Goal: Task Accomplishment & Management: Use online tool/utility

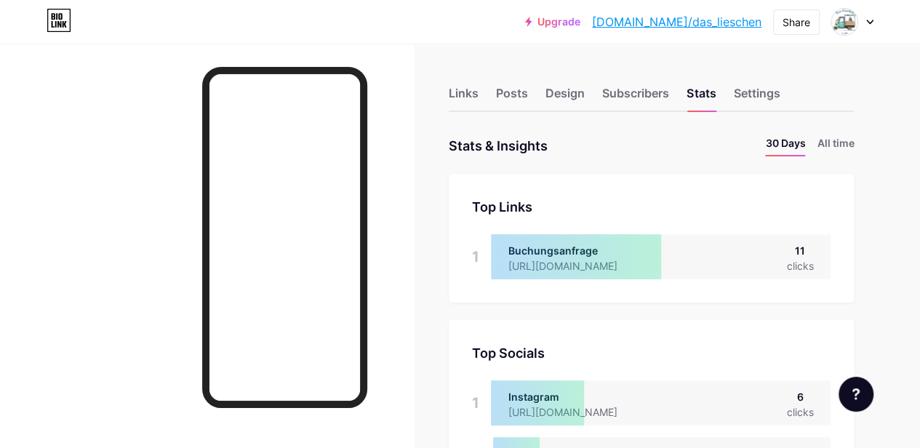
click at [485, 103] on div "Links Posts Design Subscribers Stats Settings" at bounding box center [651, 86] width 405 height 51
click at [474, 91] on div "Links" at bounding box center [464, 97] width 30 height 26
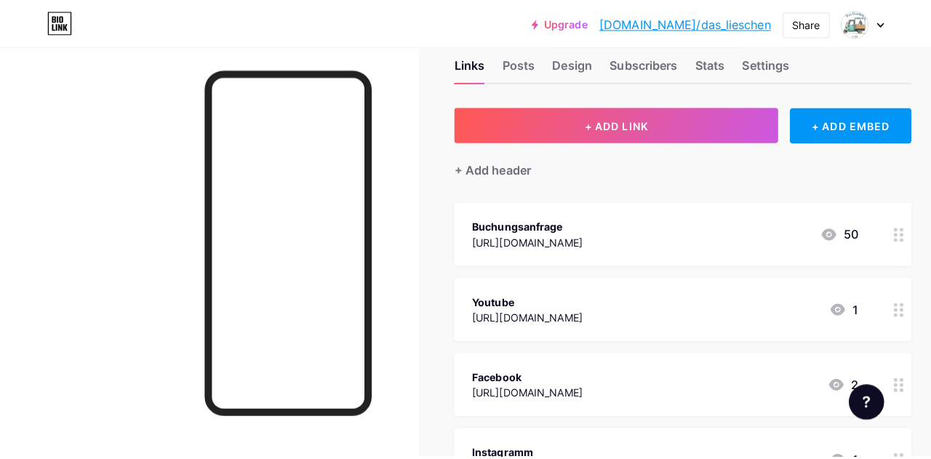
scroll to position [31, 0]
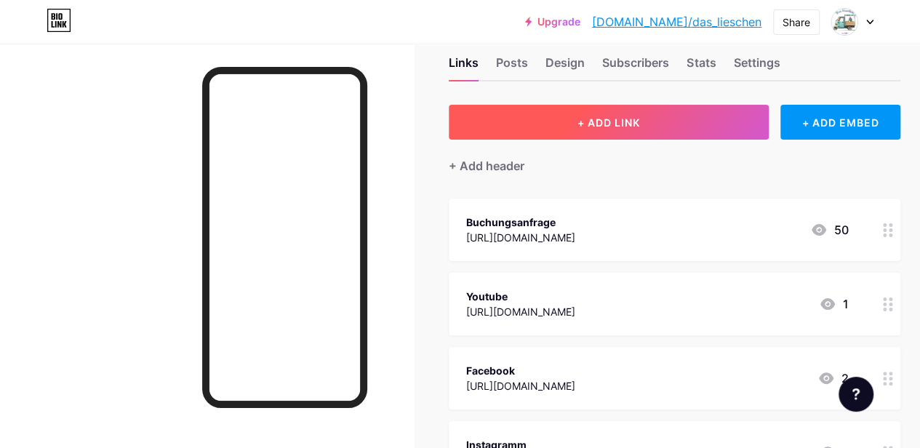
click at [592, 125] on span "+ ADD LINK" at bounding box center [609, 122] width 63 height 12
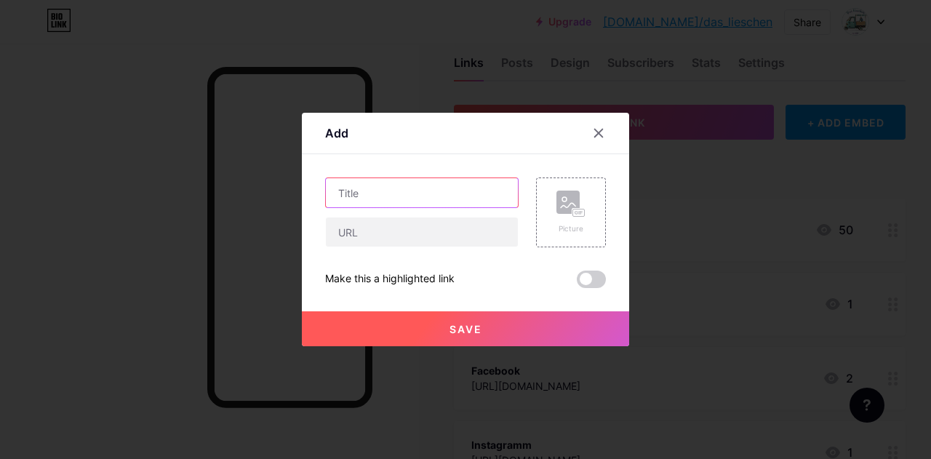
click at [431, 188] on input "text" at bounding box center [422, 192] width 192 height 29
type input "I"
type input "[PERSON_NAME] Infoblatt"
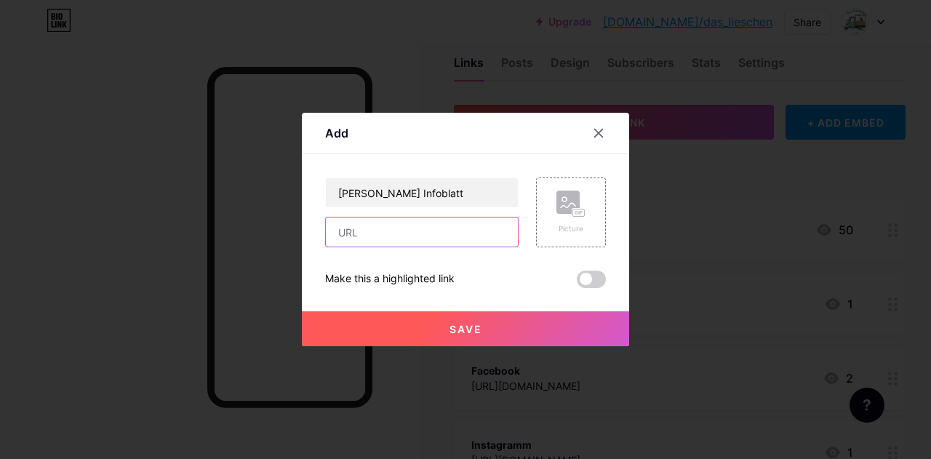
click at [415, 226] on input "text" at bounding box center [422, 232] width 192 height 29
paste input "[URL][DOMAIN_NAME]"
type input "[URL][DOMAIN_NAME]"
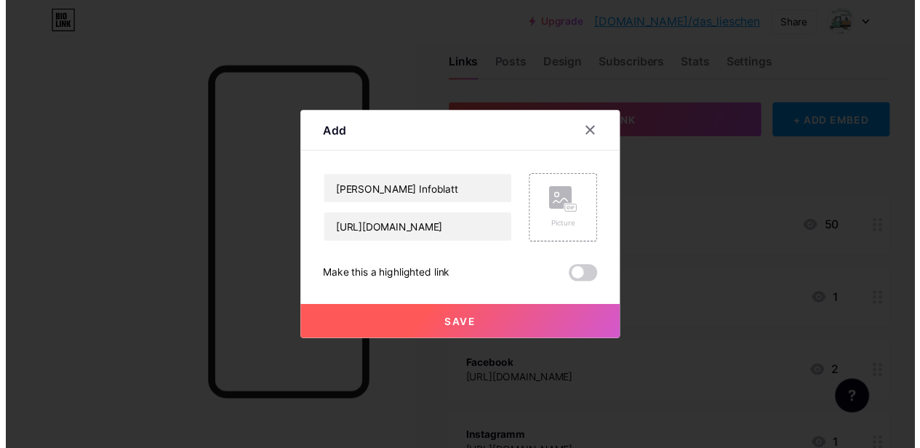
scroll to position [0, 0]
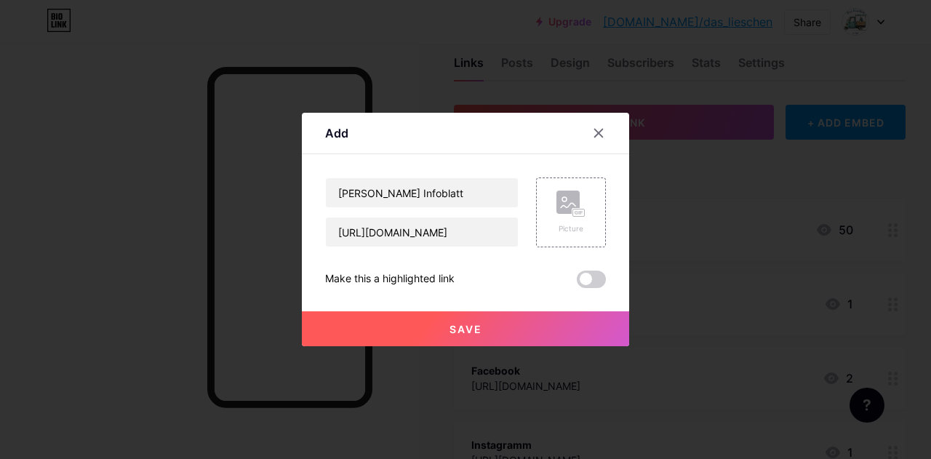
click at [586, 279] on span at bounding box center [591, 279] width 29 height 17
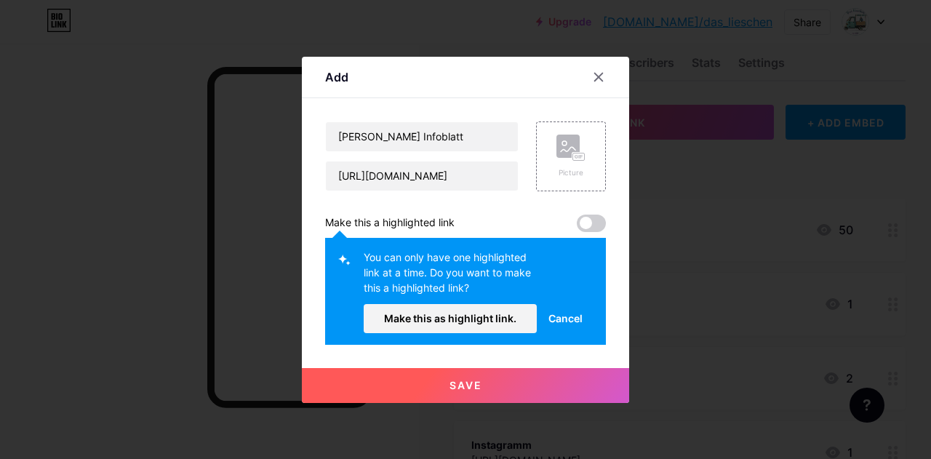
click at [592, 226] on span at bounding box center [591, 223] width 29 height 17
click at [569, 321] on span "Cancel" at bounding box center [566, 318] width 34 height 15
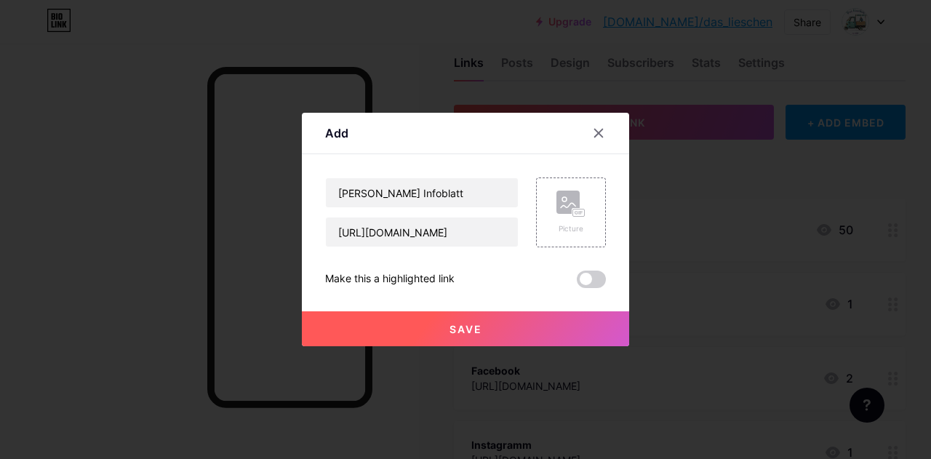
click at [499, 330] on button "Save" at bounding box center [465, 328] width 327 height 35
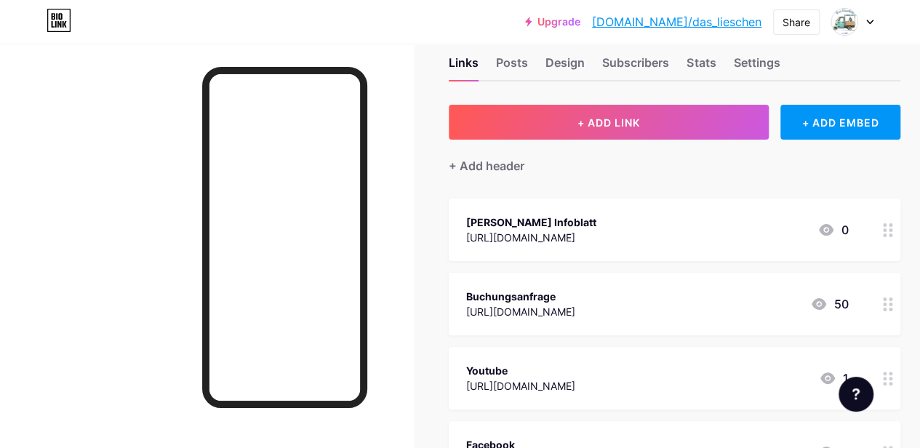
drag, startPoint x: 666, startPoint y: 227, endPoint x: 656, endPoint y: 314, distance: 87.2
click at [656, 314] on span "[PERSON_NAME] Infoblatt [URL][DOMAIN_NAME] 0 Buchungsanfrage [URL][DOMAIN_NAME]…" at bounding box center [675, 416] width 452 height 434
